Goal: Navigation & Orientation: Find specific page/section

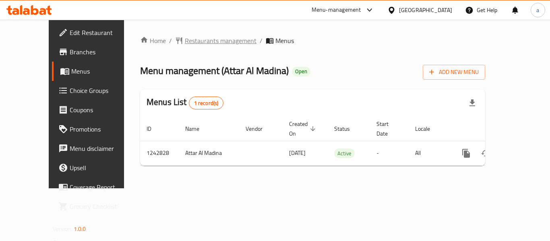
click at [185, 45] on span "Restaurants management" at bounding box center [221, 41] width 72 height 10
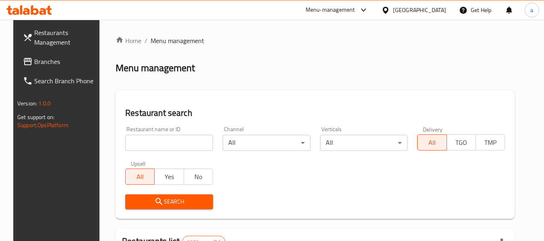
click at [451, 6] on div "[GEOGRAPHIC_DATA]" at bounding box center [414, 9] width 78 height 19
click at [393, 10] on div at bounding box center [387, 10] width 12 height 9
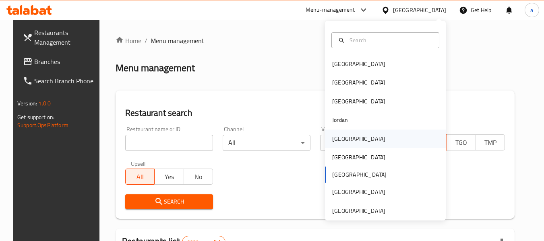
click at [336, 136] on div "[GEOGRAPHIC_DATA]" at bounding box center [358, 138] width 53 height 9
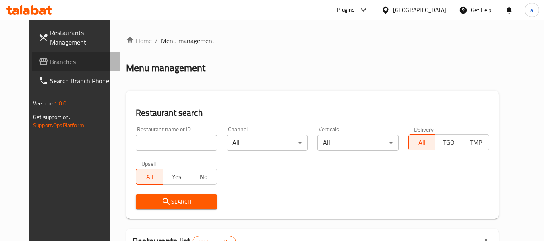
click at [50, 61] on span "Branches" at bounding box center [82, 62] width 64 height 10
